Goal: Transaction & Acquisition: Purchase product/service

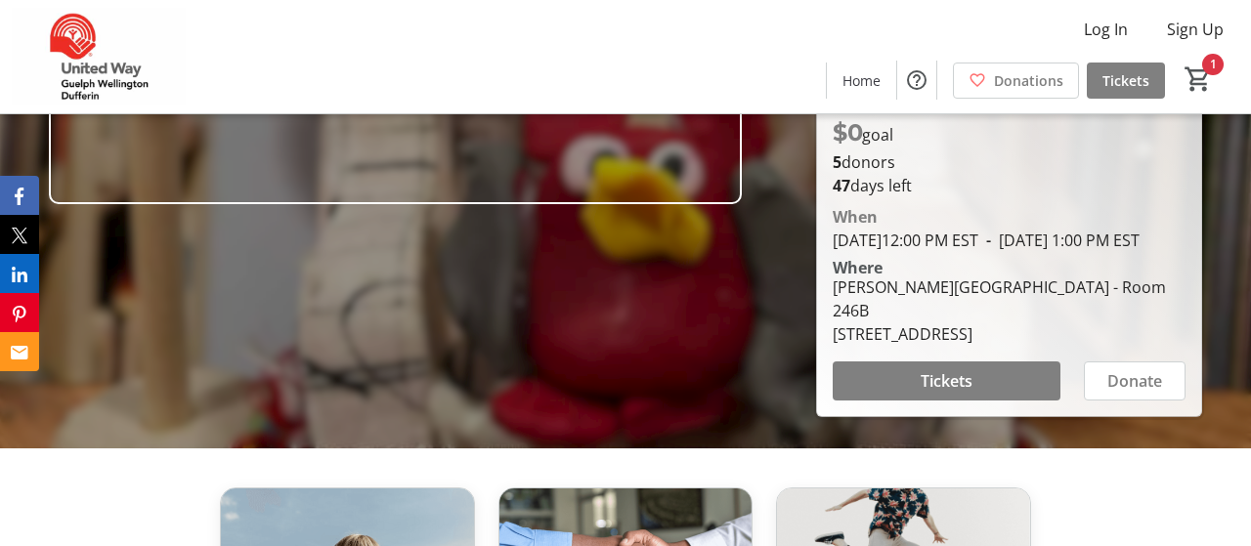
scroll to position [364, 0]
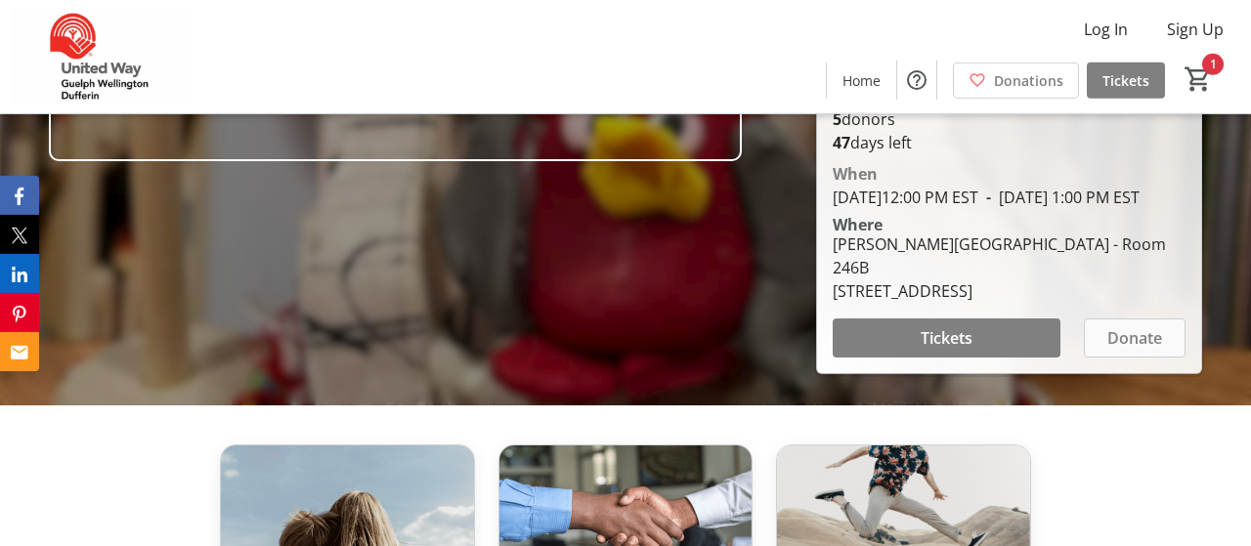
click at [1145, 339] on span "Donate" at bounding box center [1135, 338] width 55 height 23
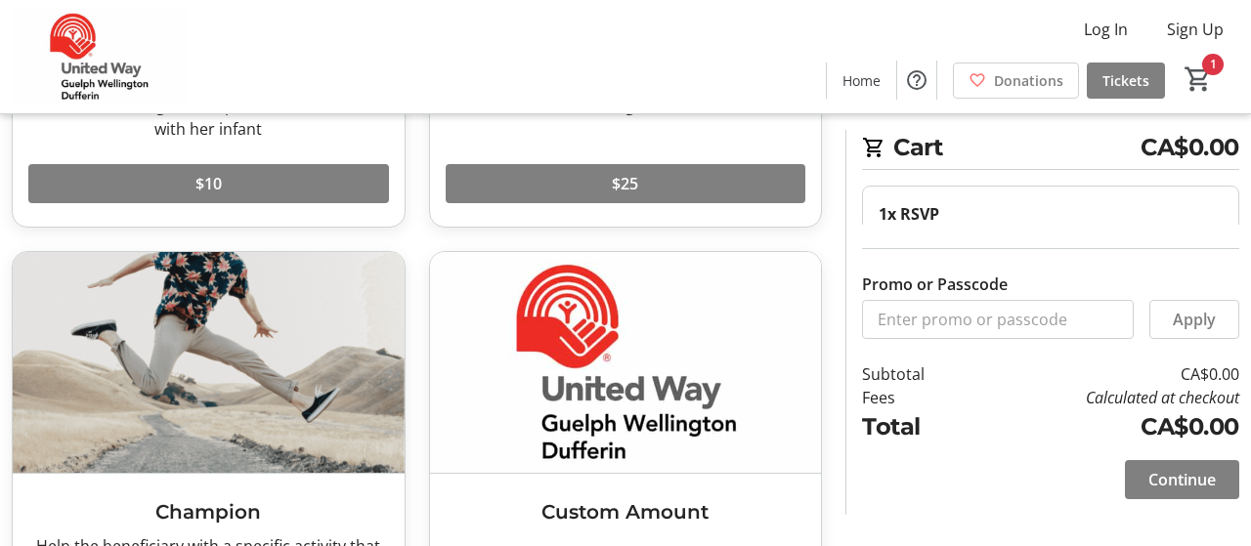
scroll to position [583, 0]
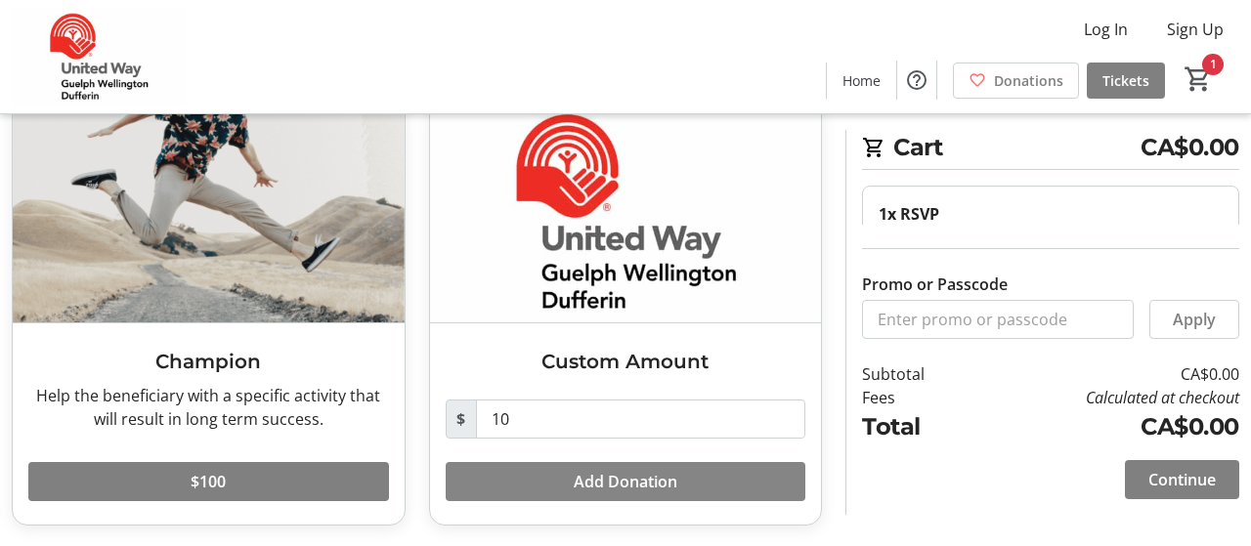
click at [549, 472] on span at bounding box center [626, 482] width 361 height 47
click at [1176, 466] on span at bounding box center [1182, 480] width 114 height 47
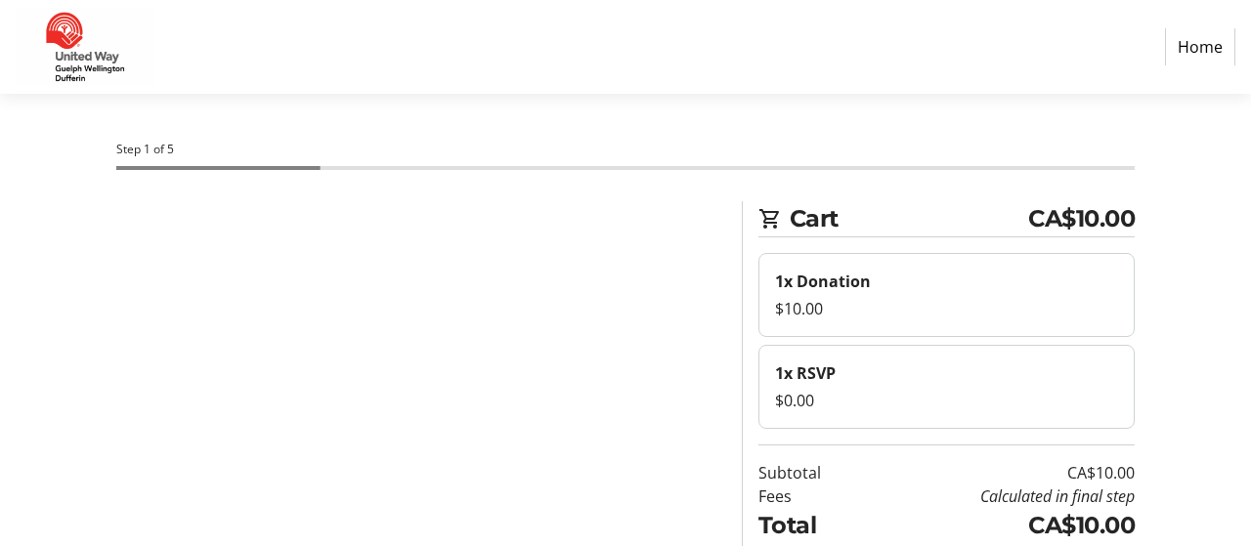
select select "CA"
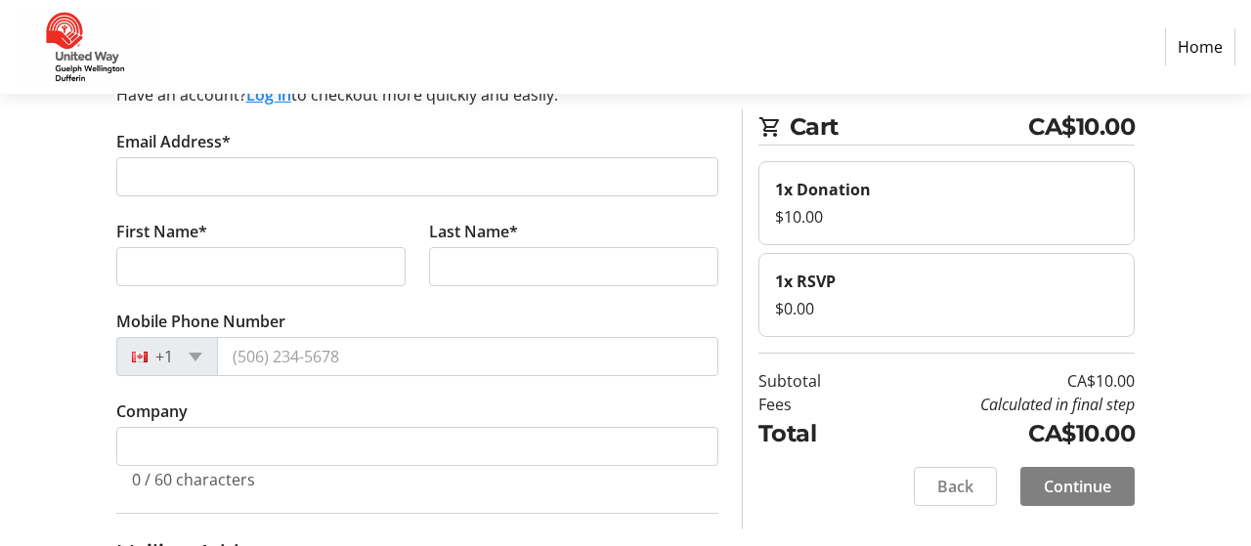
scroll to position [135, 0]
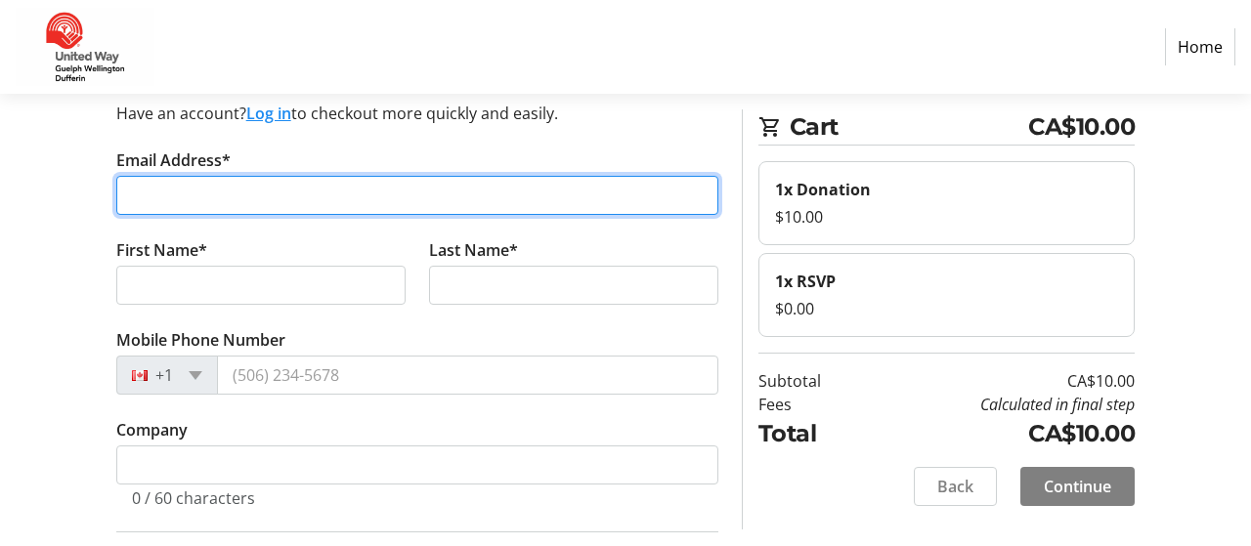
click at [423, 199] on input "Email Address*" at bounding box center [417, 195] width 602 height 39
type input "[EMAIL_ADDRESS][DOMAIN_NAME]"
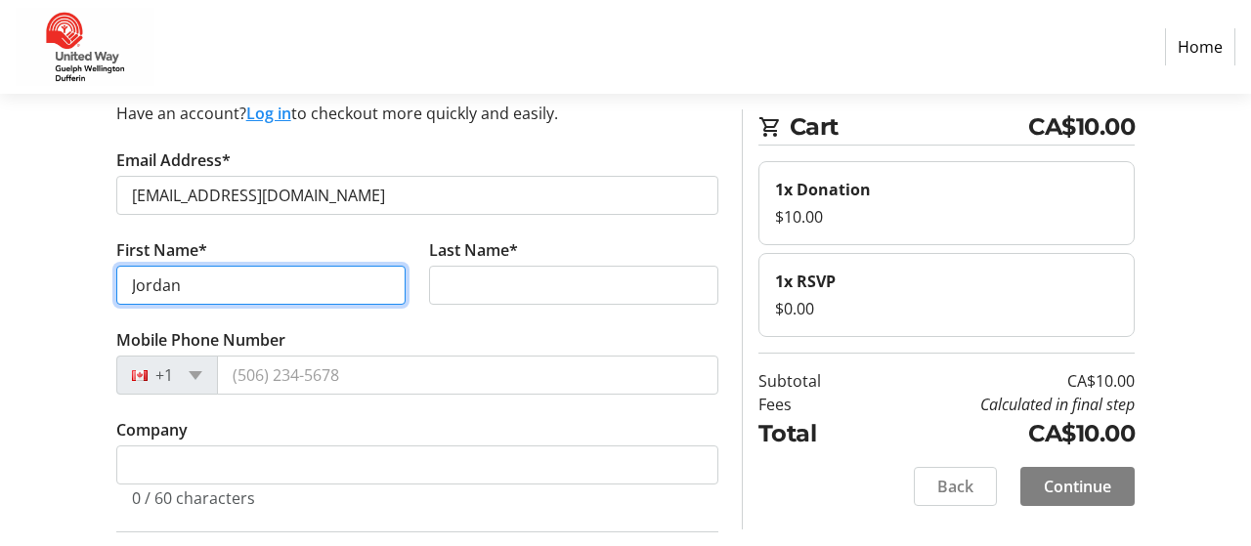
type input "Jordan"
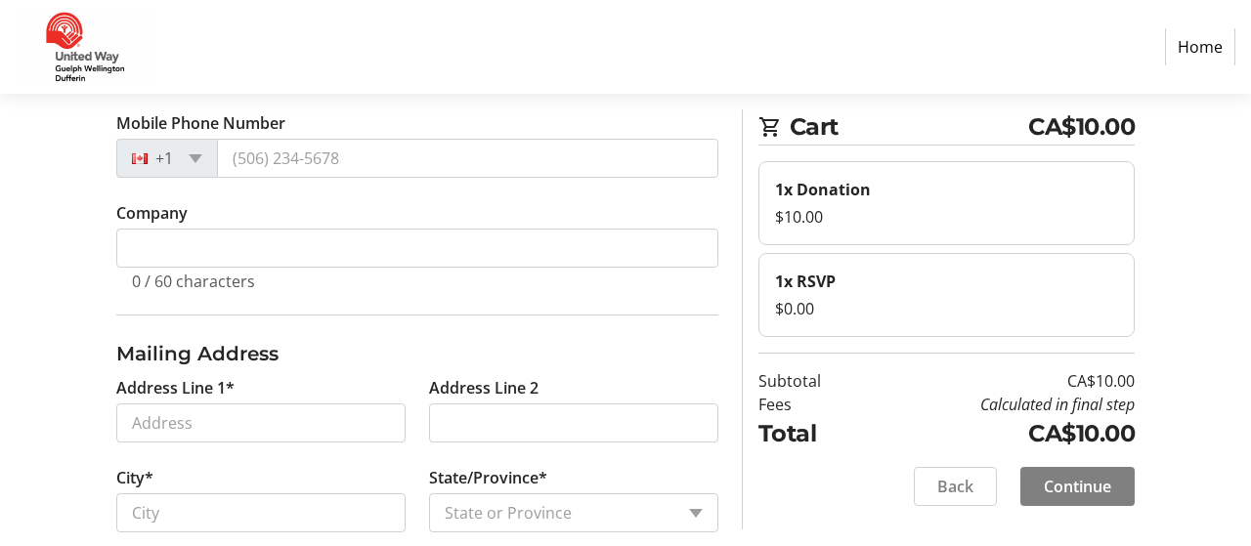
scroll to position [354, 0]
type input "[PERSON_NAME]"
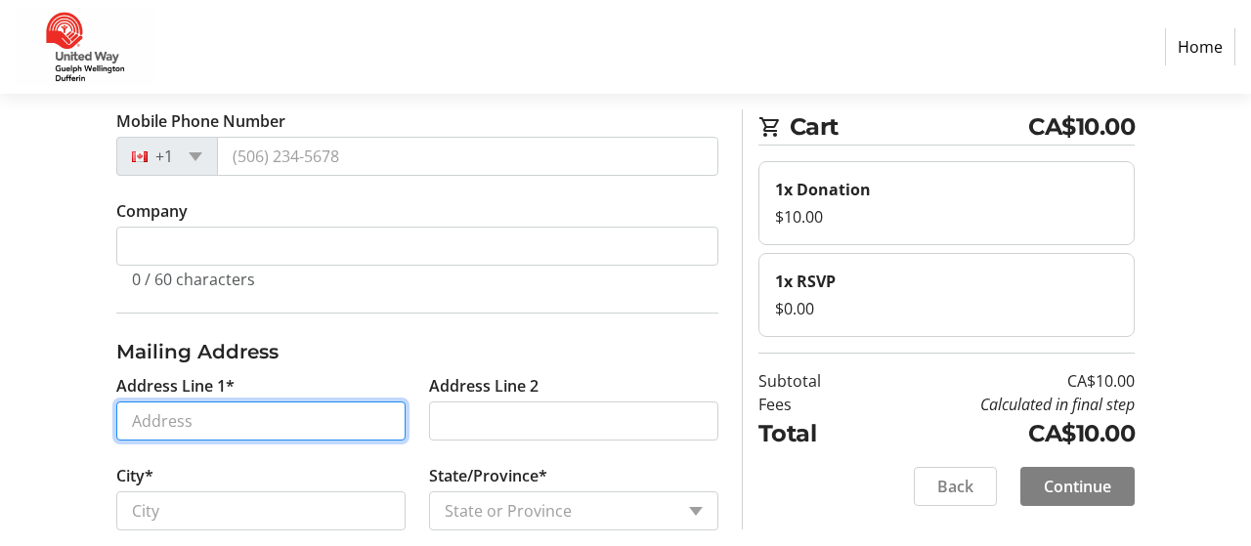
click at [303, 402] on input "Address Line 1*" at bounding box center [260, 421] width 289 height 39
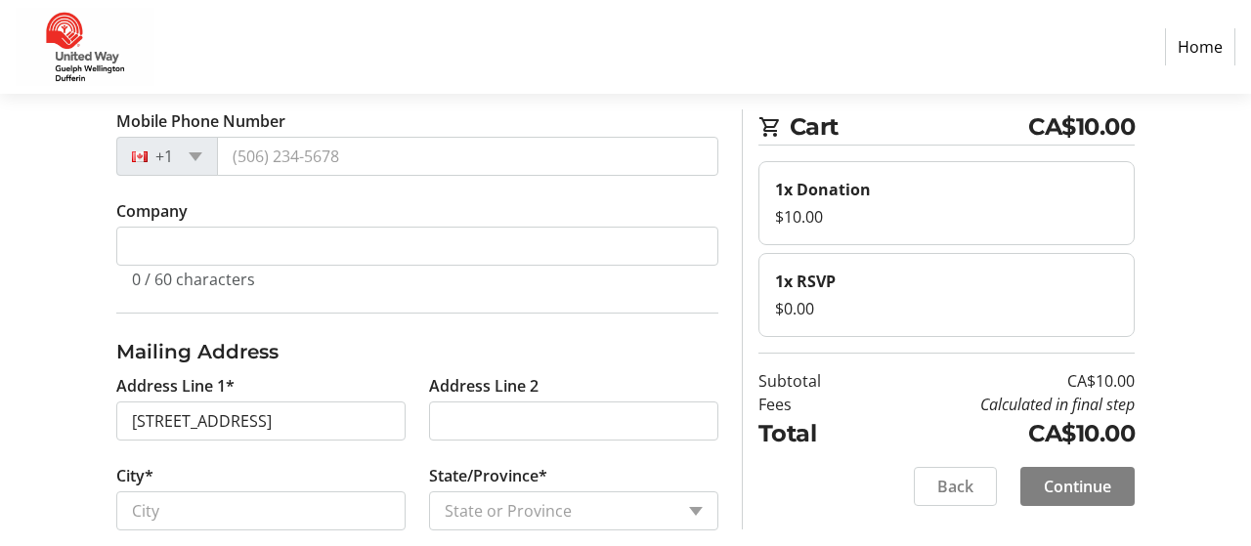
type input "[STREET_ADDRESS]"
type input "Guelph"
select select "ON"
type input "N1E 2K5"
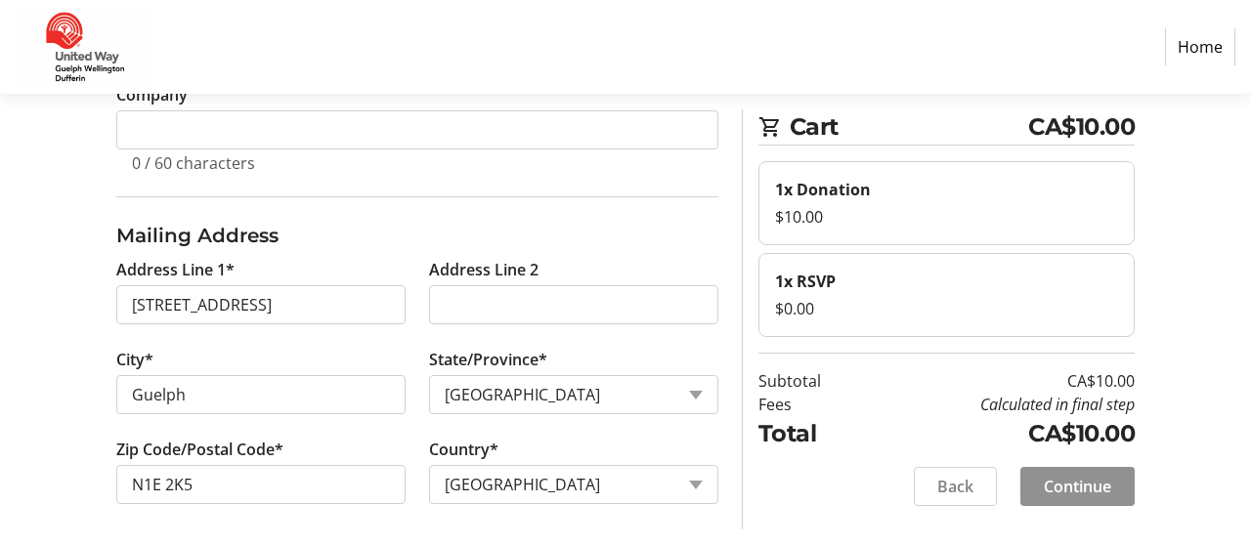
click at [1069, 484] on span "Continue" at bounding box center [1077, 486] width 67 height 23
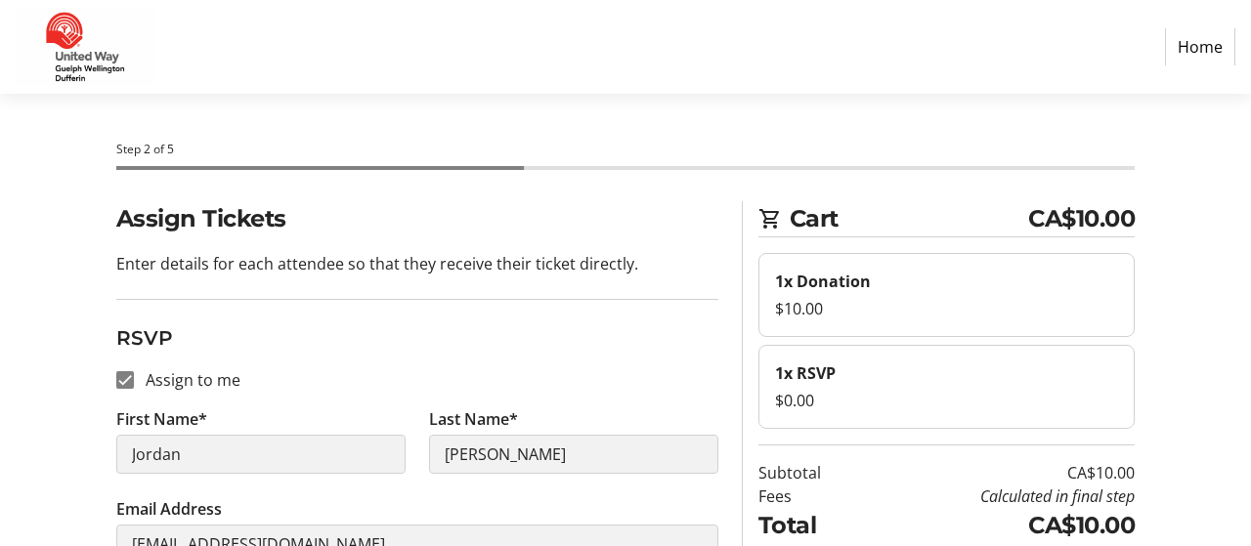
scroll to position [218, 0]
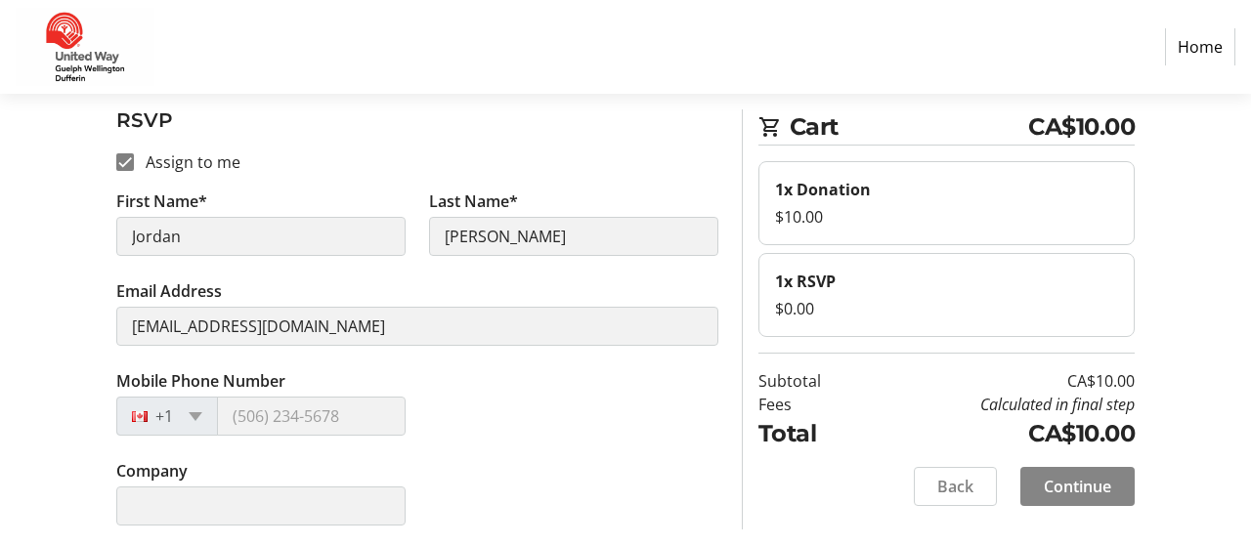
click at [1064, 475] on span "Continue" at bounding box center [1077, 486] width 67 height 23
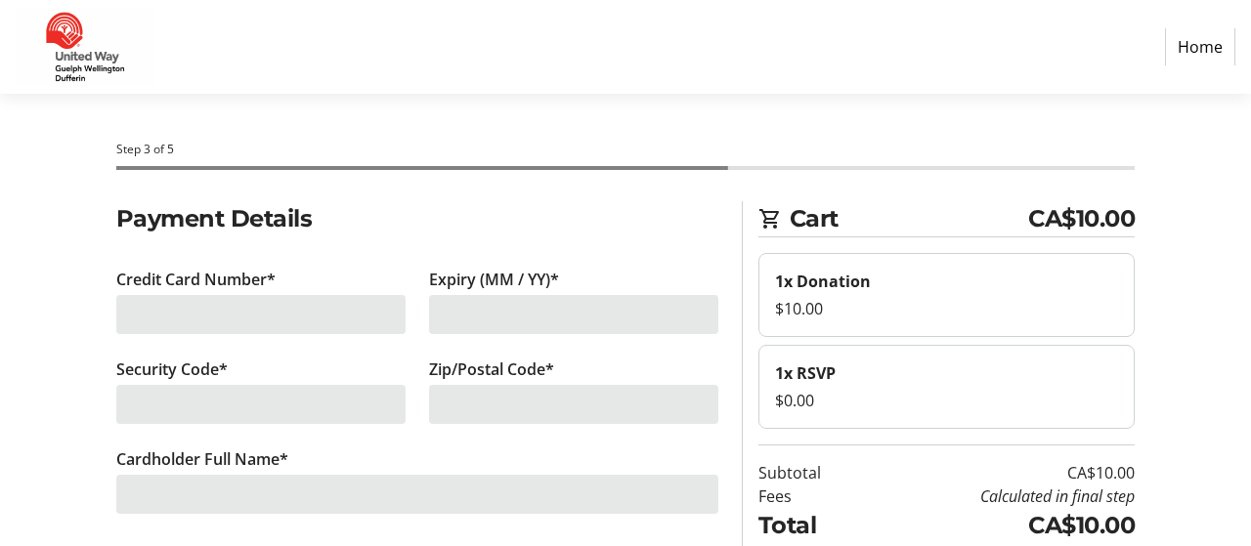
click at [173, 345] on div "Credit Card Number*" at bounding box center [261, 313] width 313 height 90
click at [165, 316] on div at bounding box center [260, 314] width 289 height 39
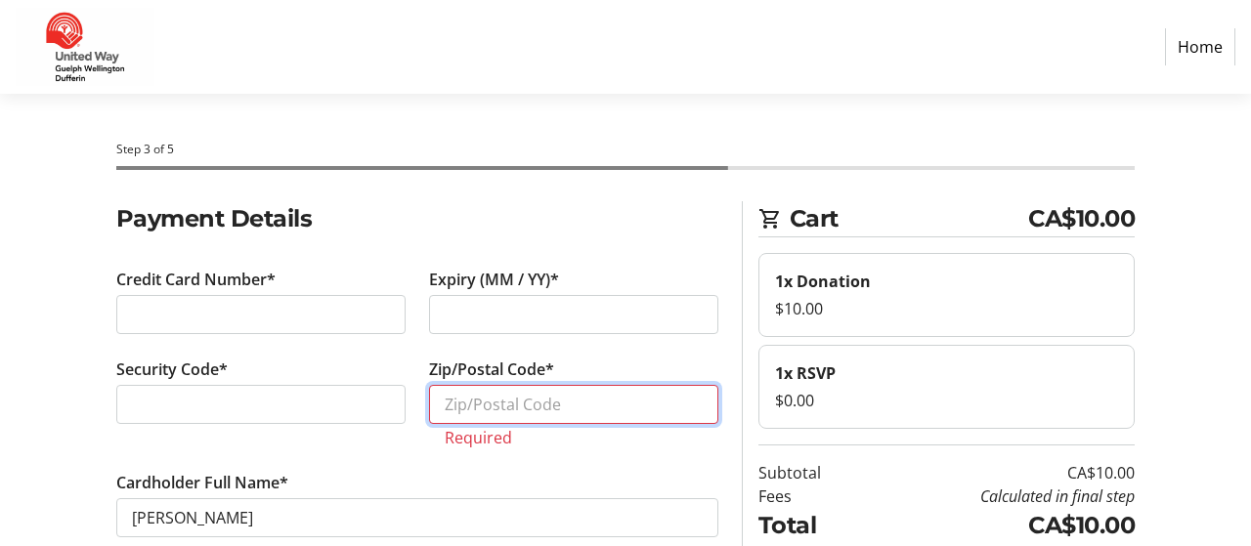
click at [555, 407] on input "Zip/Postal Code*" at bounding box center [573, 404] width 289 height 39
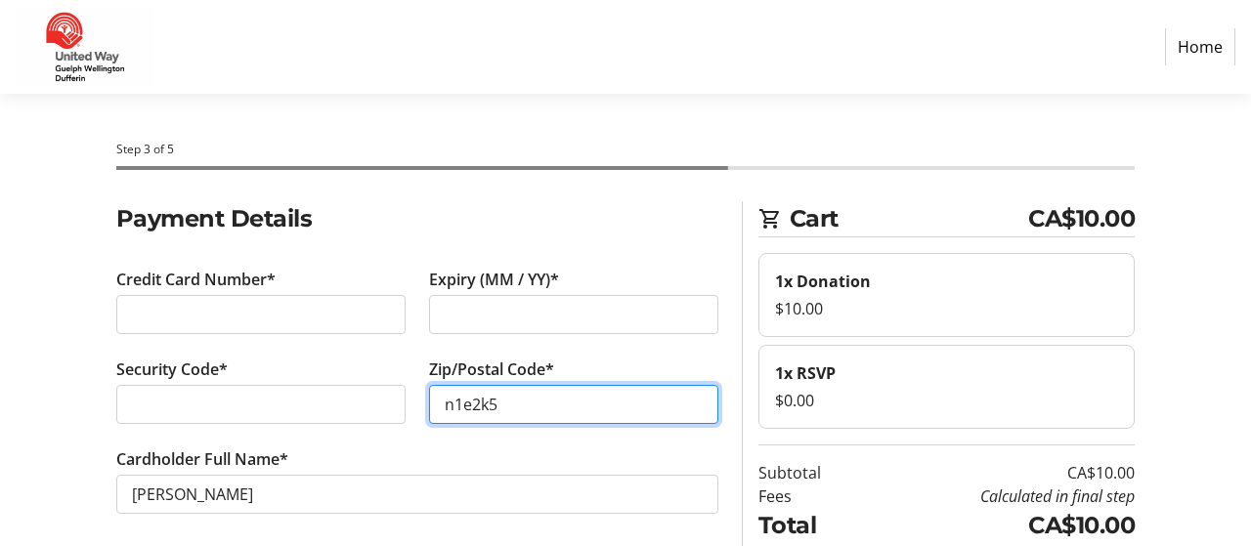
scroll to position [72, 0]
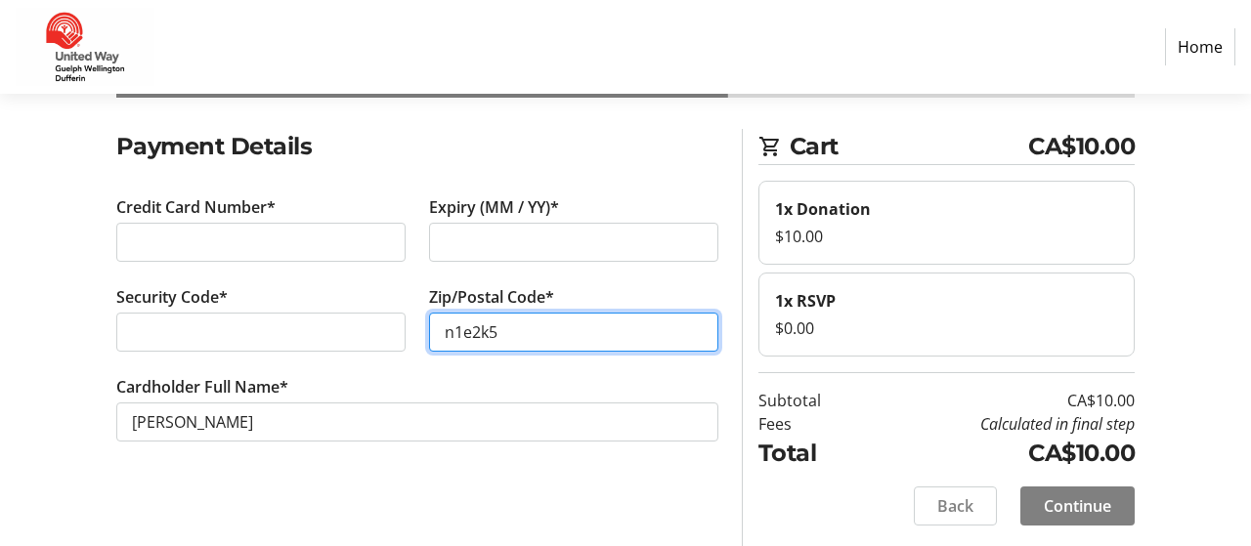
type input "n1e2k5"
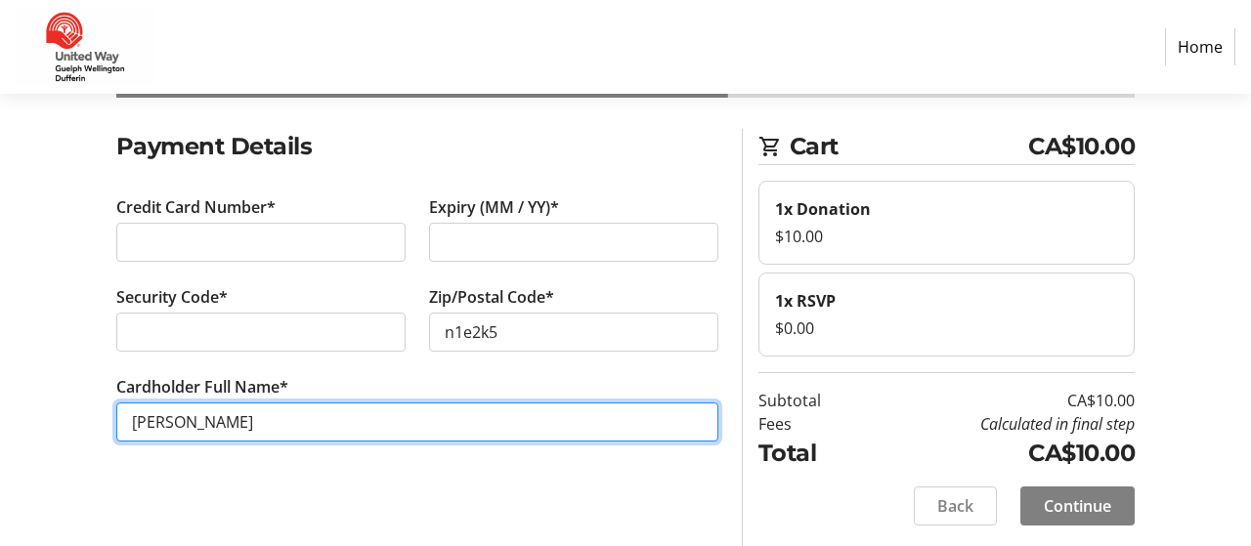
click at [414, 421] on input "[PERSON_NAME]" at bounding box center [417, 422] width 602 height 39
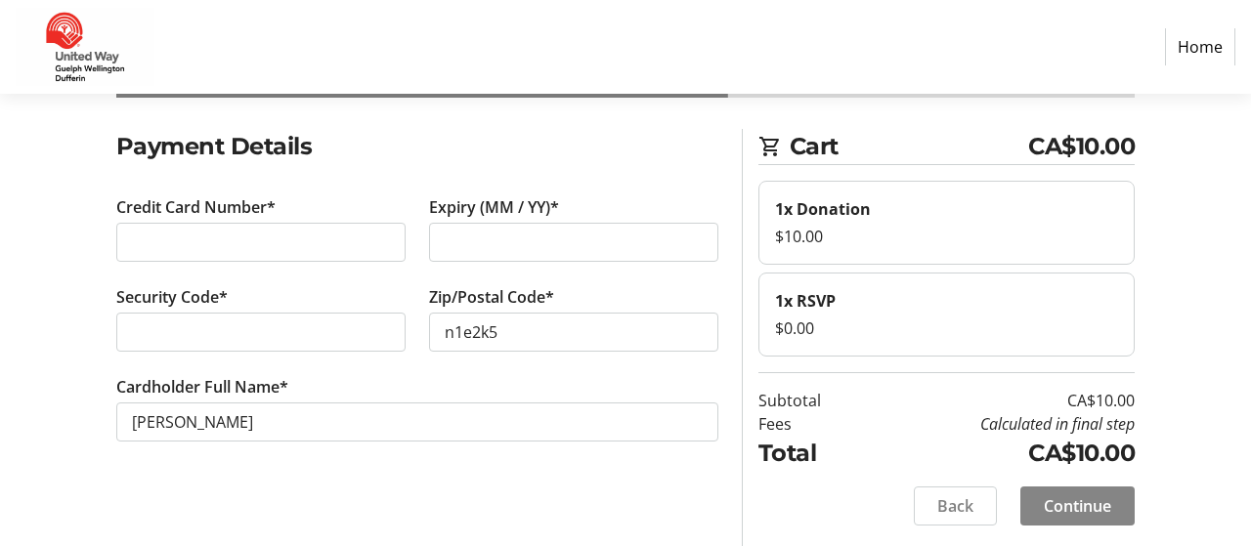
click at [1069, 503] on span "Continue" at bounding box center [1077, 506] width 67 height 23
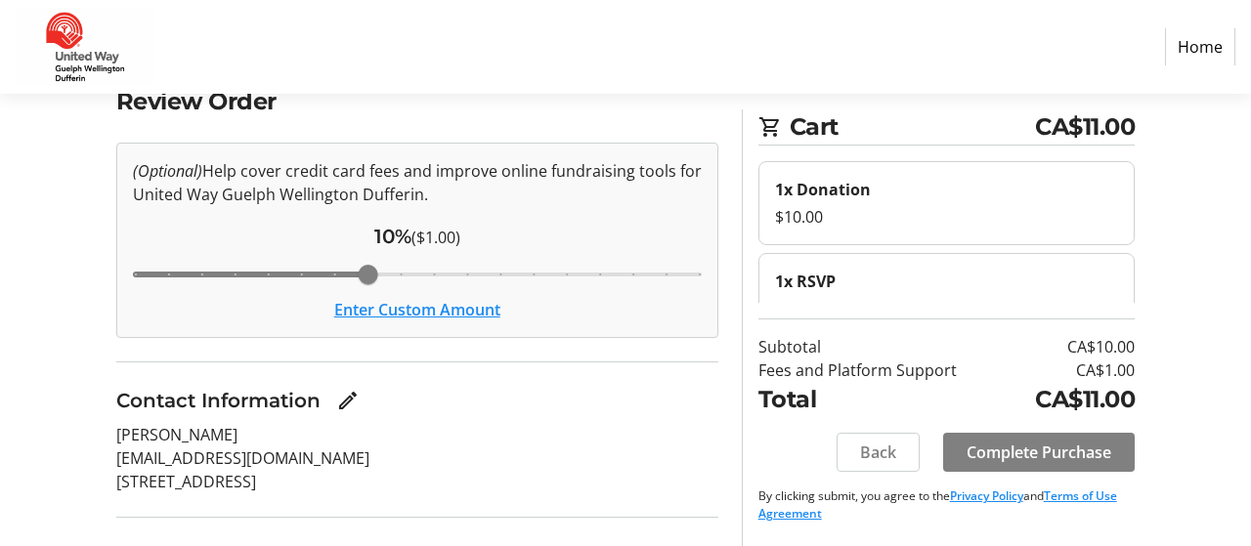
scroll to position [116, 0]
drag, startPoint x: 372, startPoint y: 277, endPoint x: 19, endPoint y: 235, distance: 355.4
type input "3"
click at [112, 254] on input "Cover fees percentage" at bounding box center [417, 275] width 610 height 43
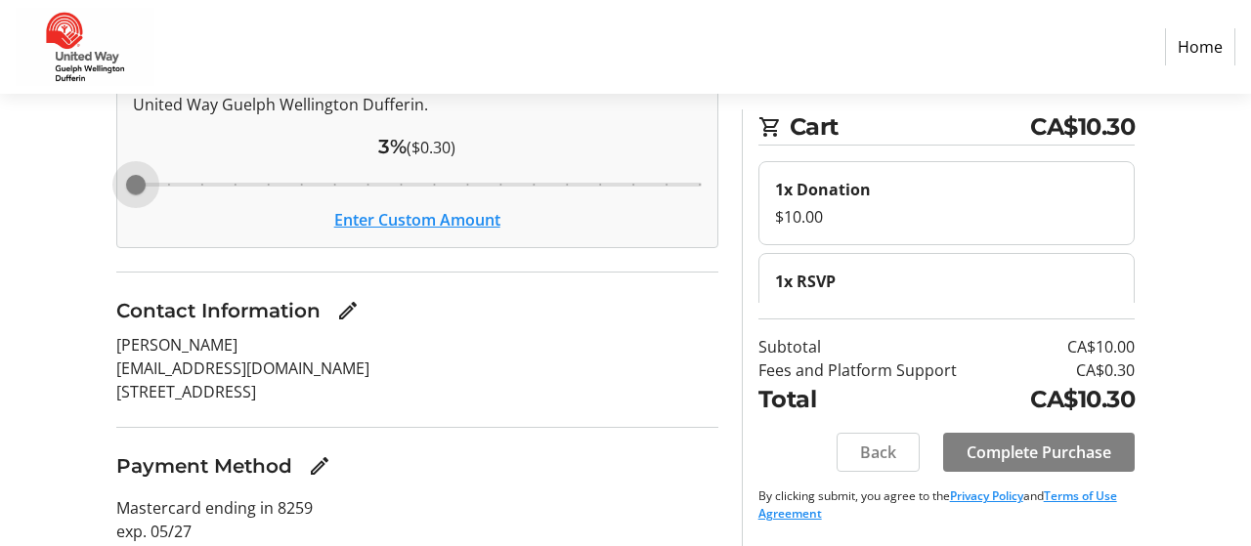
scroll to position [209, 0]
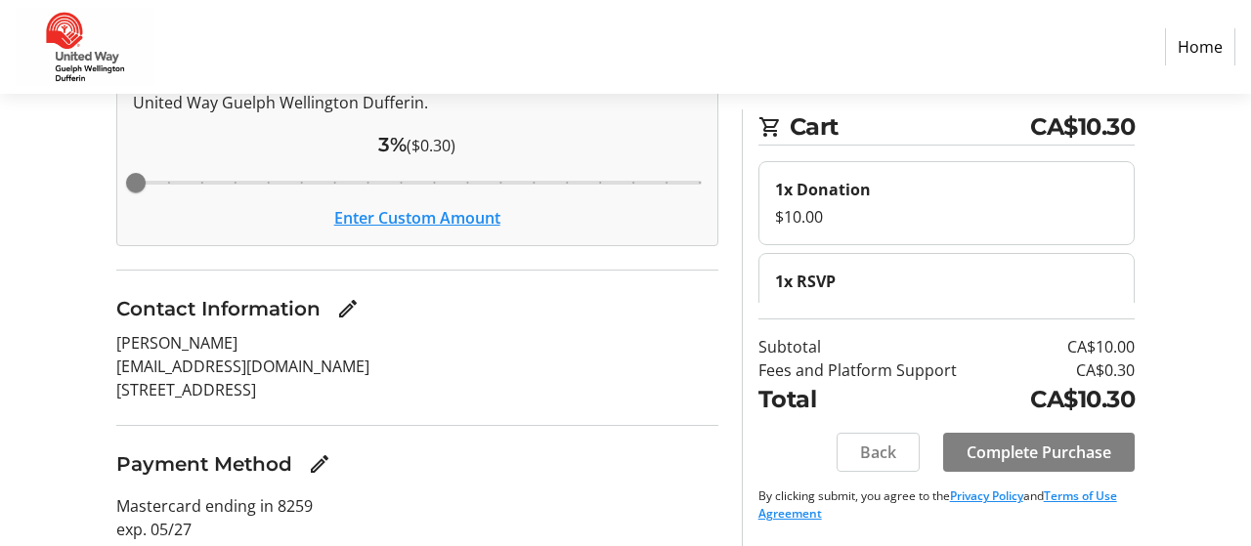
click at [427, 222] on button "Enter Custom Amount" at bounding box center [417, 217] width 166 height 23
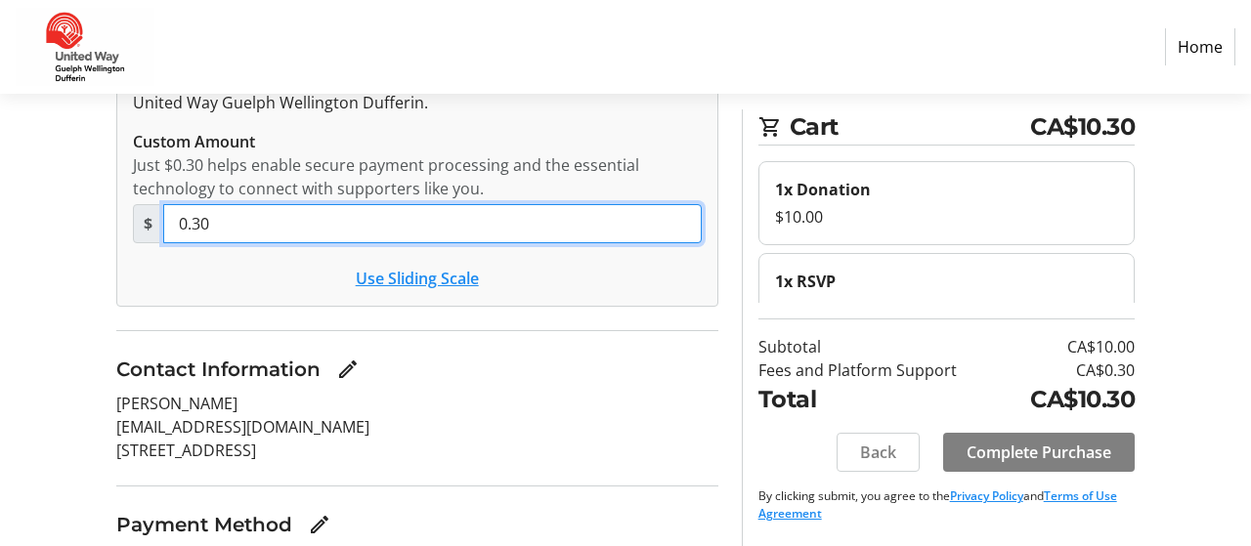
click at [427, 222] on input "0.30" at bounding box center [432, 223] width 539 height 39
type input "0.00"
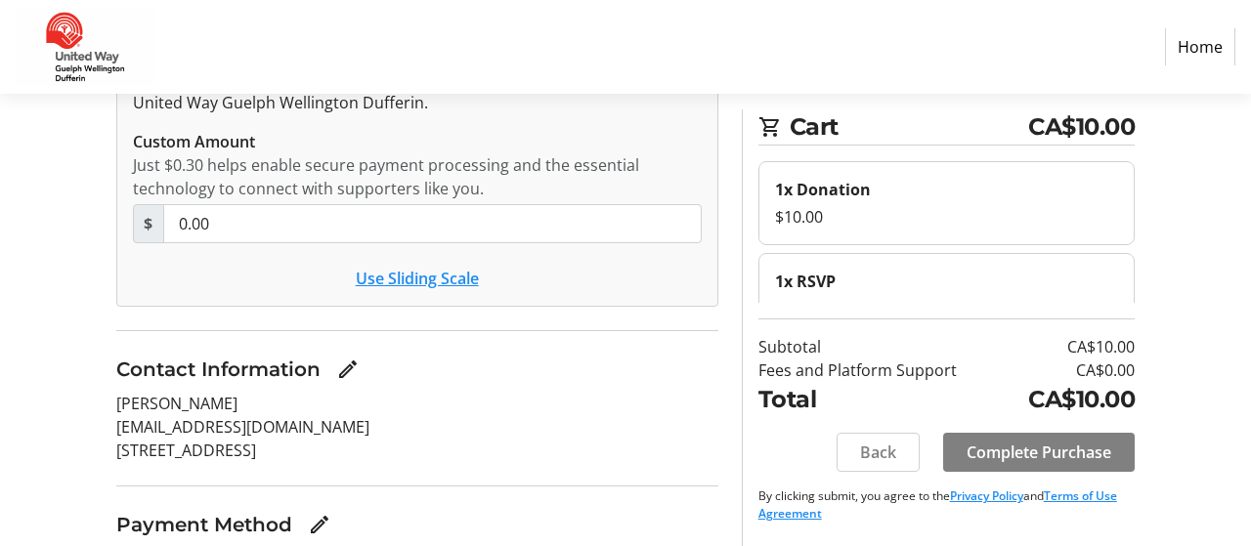
click at [514, 377] on div "Contact Information" at bounding box center [417, 369] width 602 height 29
click at [1011, 452] on span "Complete Purchase" at bounding box center [1039, 452] width 145 height 23
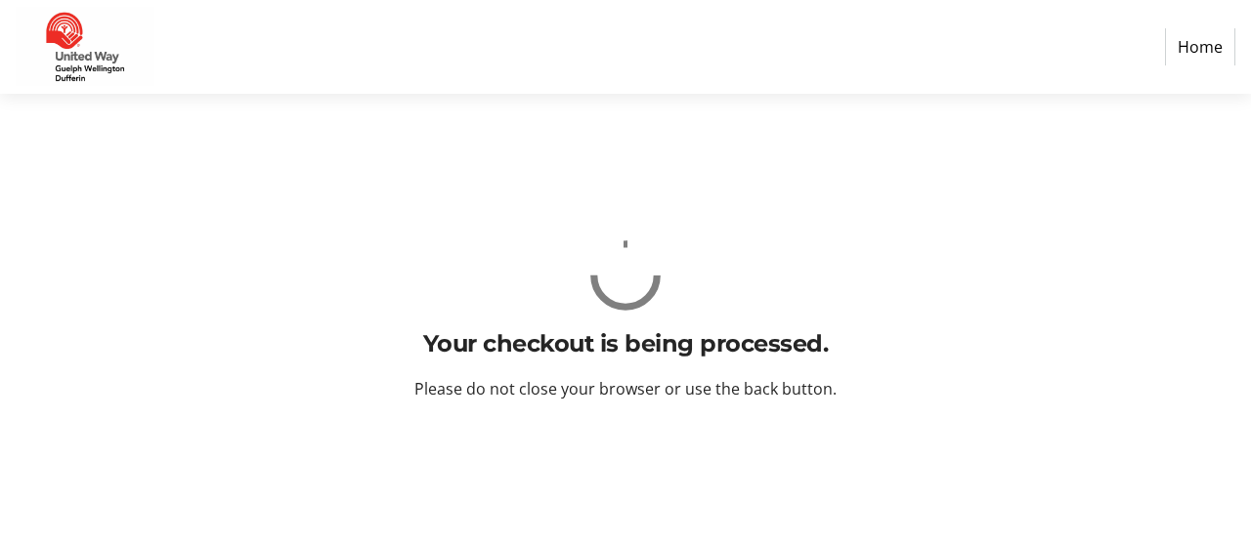
scroll to position [0, 0]
